Goal: Information Seeking & Learning: Compare options

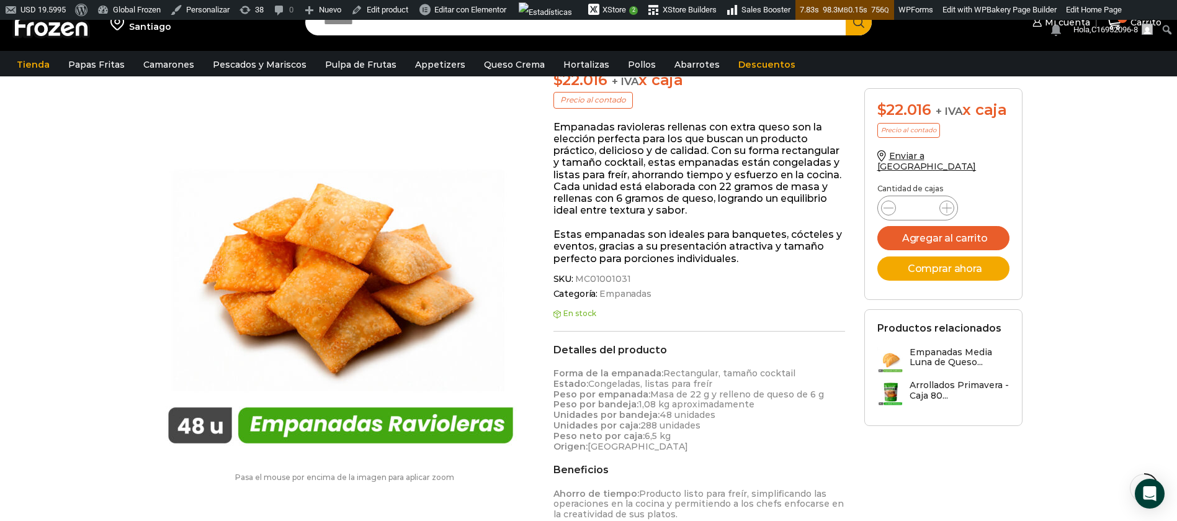
scroll to position [187, 0]
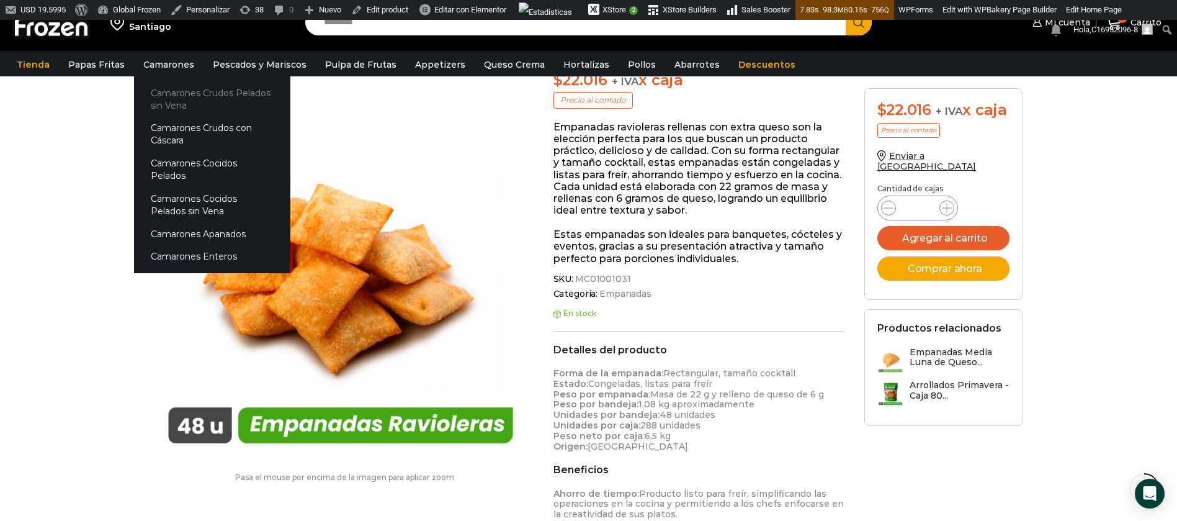
click at [182, 96] on link "Camarones Crudos Pelados sin Vena" at bounding box center [212, 98] width 156 height 35
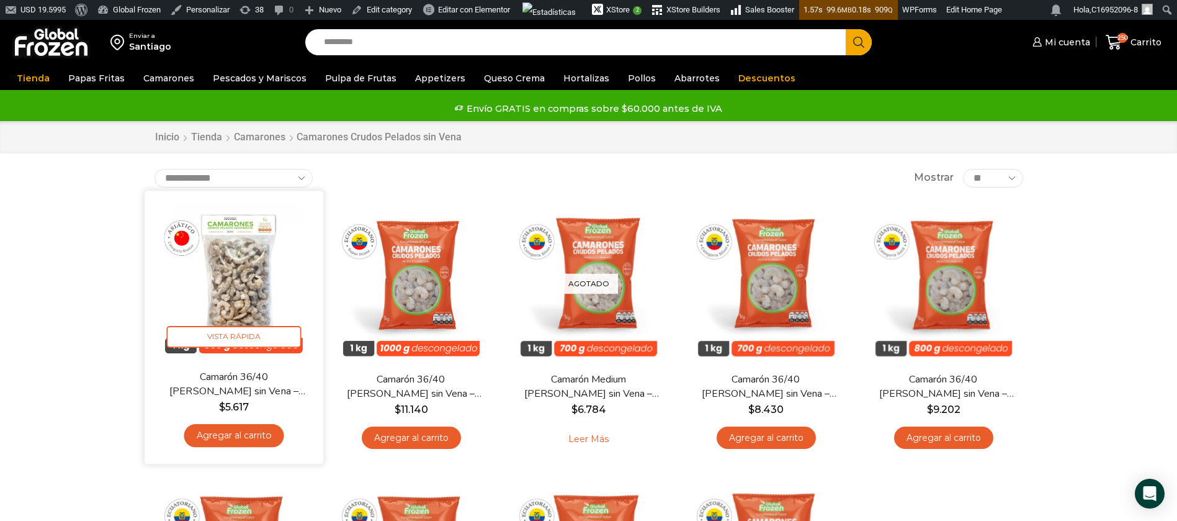
click at [250, 295] on img at bounding box center [234, 280] width 160 height 160
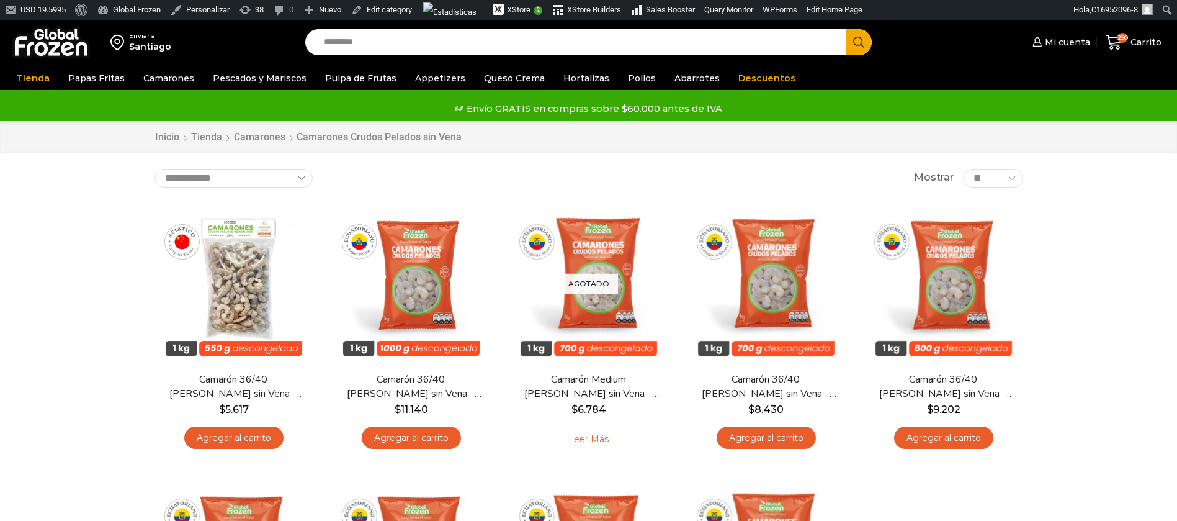
scroll to position [114, 0]
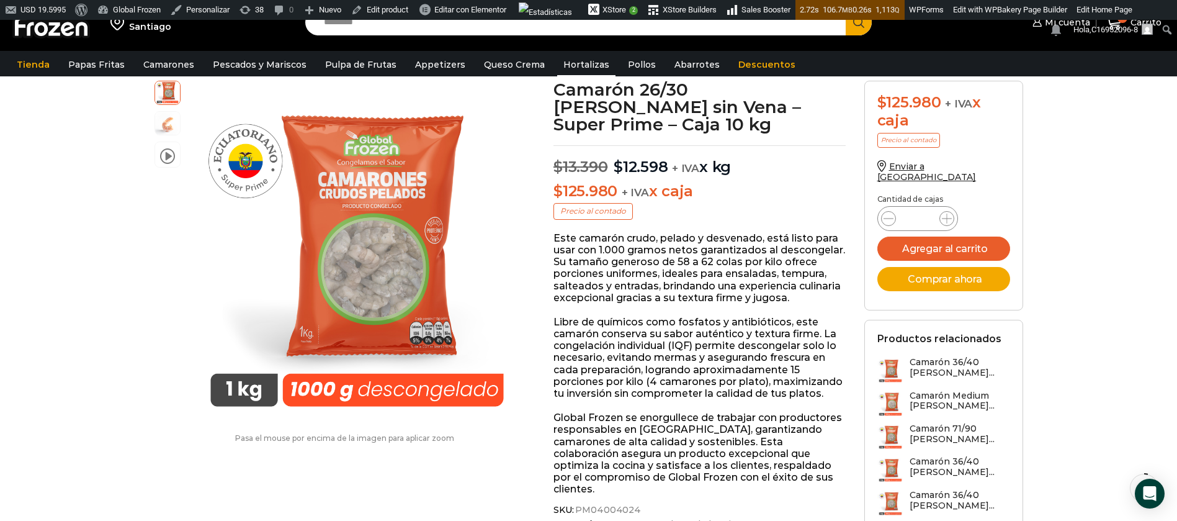
click at [564, 62] on link "Hortalizas" at bounding box center [586, 65] width 58 height 24
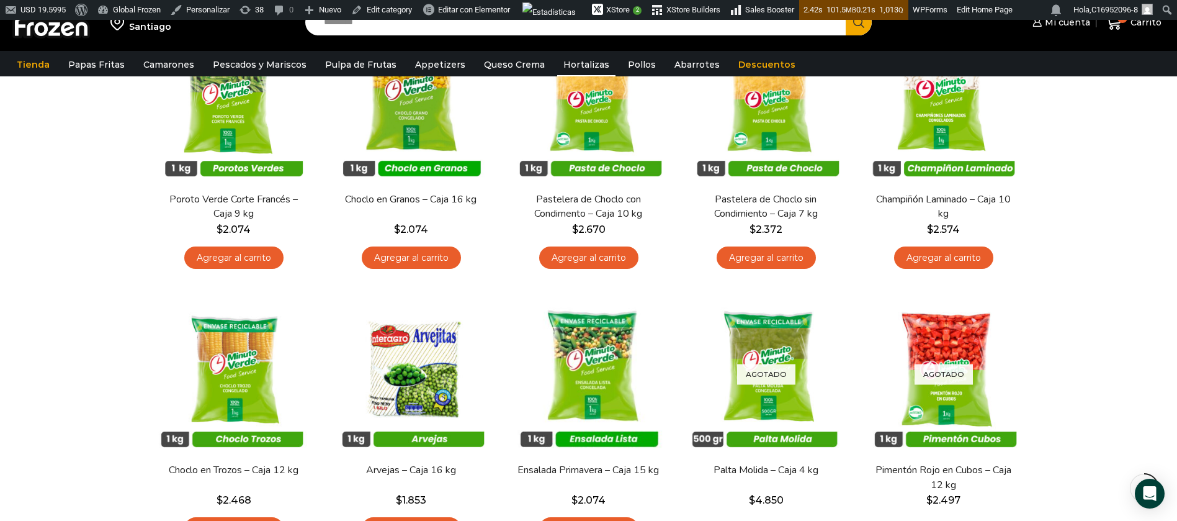
scroll to position [93, 0]
